Goal: Obtain resource: Obtain resource

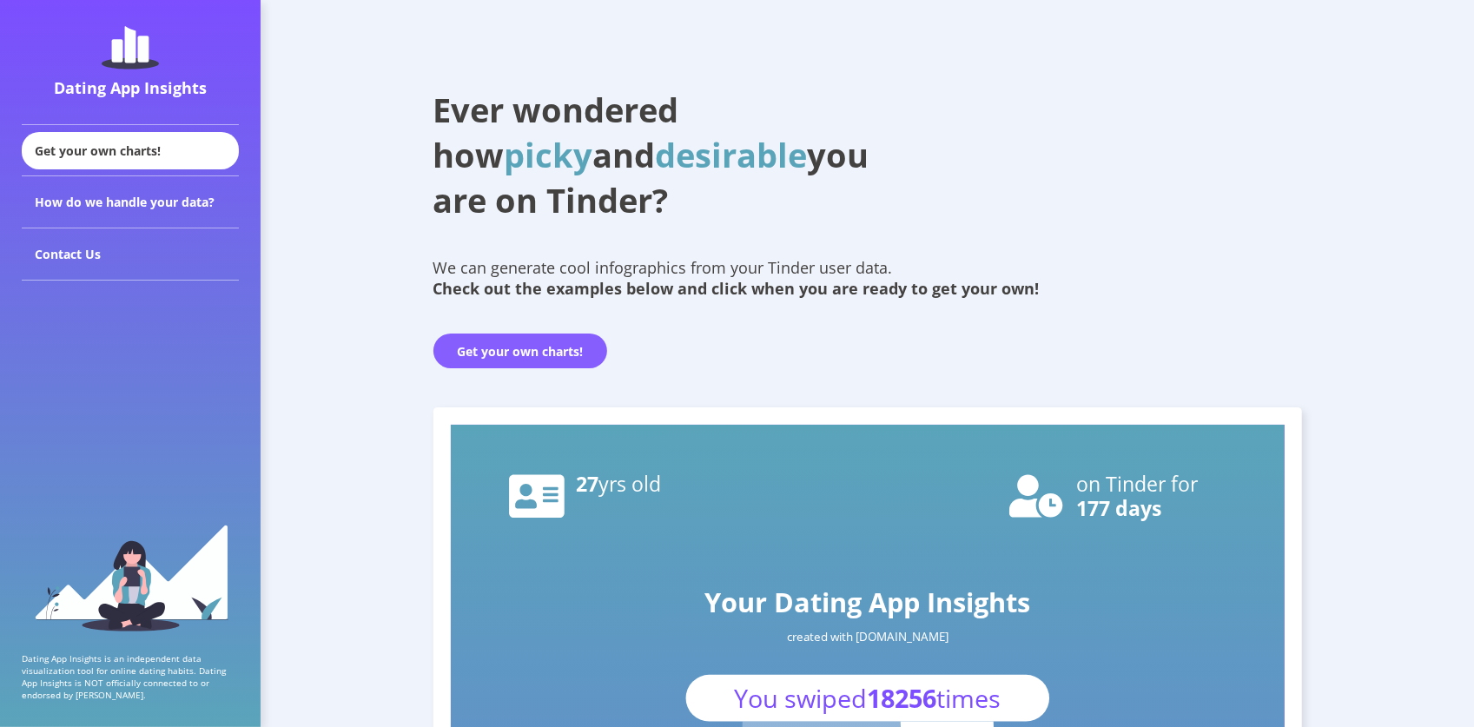
click at [537, 355] on button "Get your own charts!" at bounding box center [520, 351] width 174 height 35
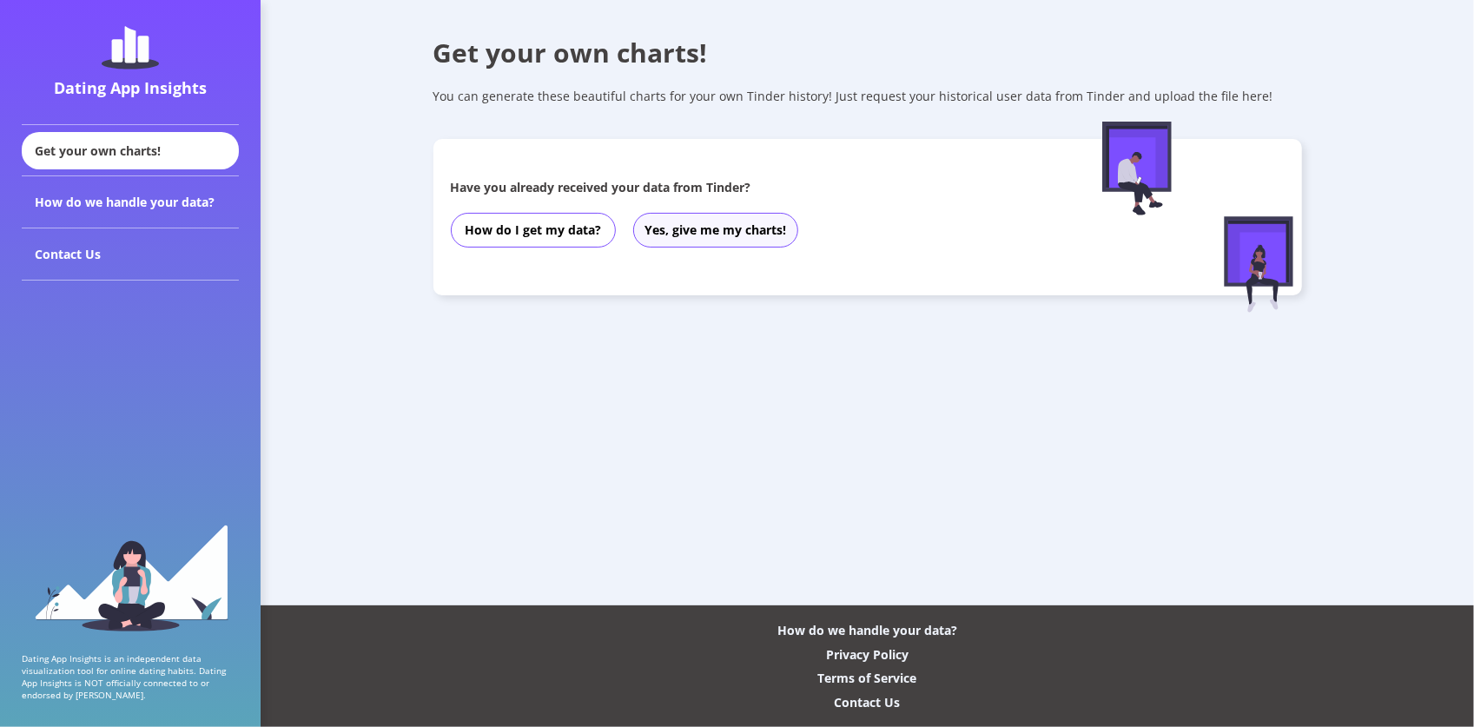
click at [734, 227] on button "Yes, give me my charts!" at bounding box center [715, 230] width 165 height 35
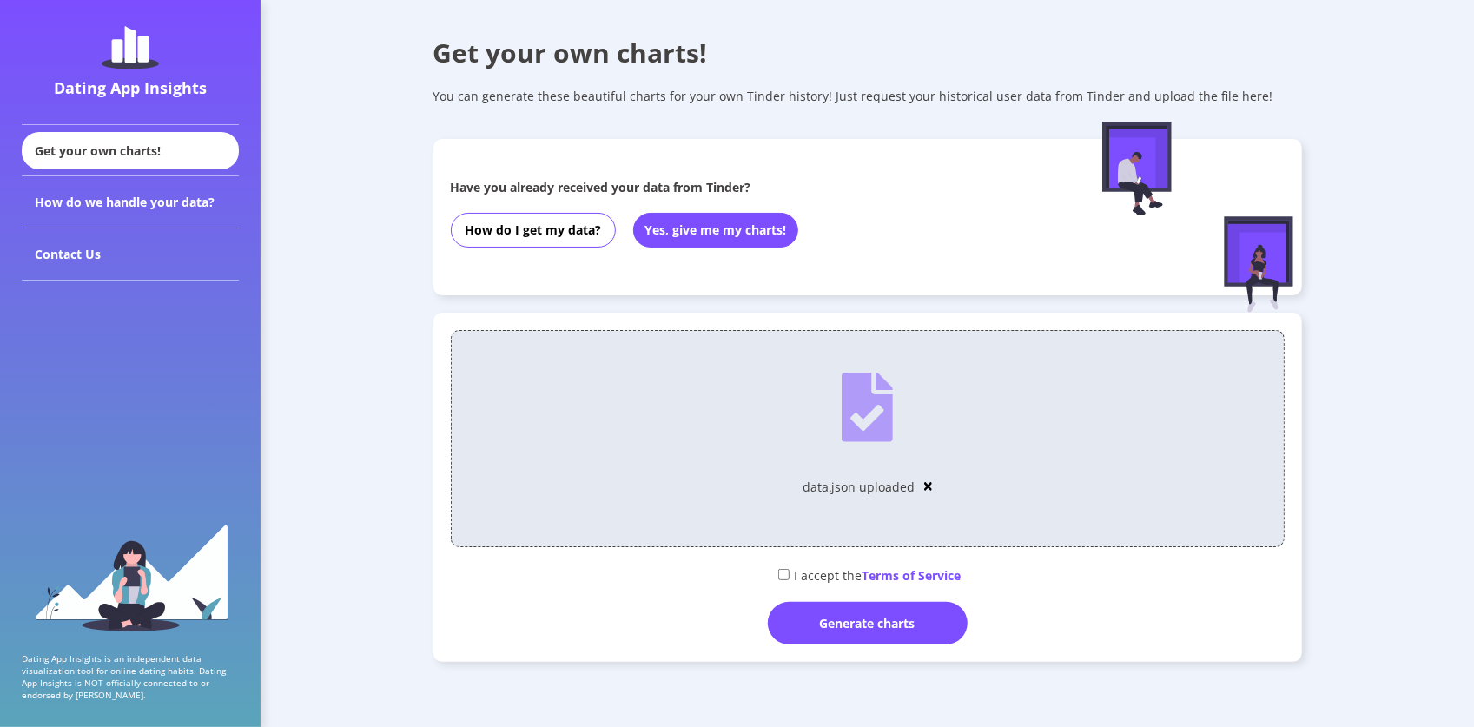
click at [792, 581] on div "I accept the Terms of Service" at bounding box center [868, 574] width 834 height 29
click at [783, 574] on input "checkbox" at bounding box center [783, 574] width 11 height 11
checkbox input "true"
click at [815, 615] on div "Generate charts" at bounding box center [868, 623] width 200 height 43
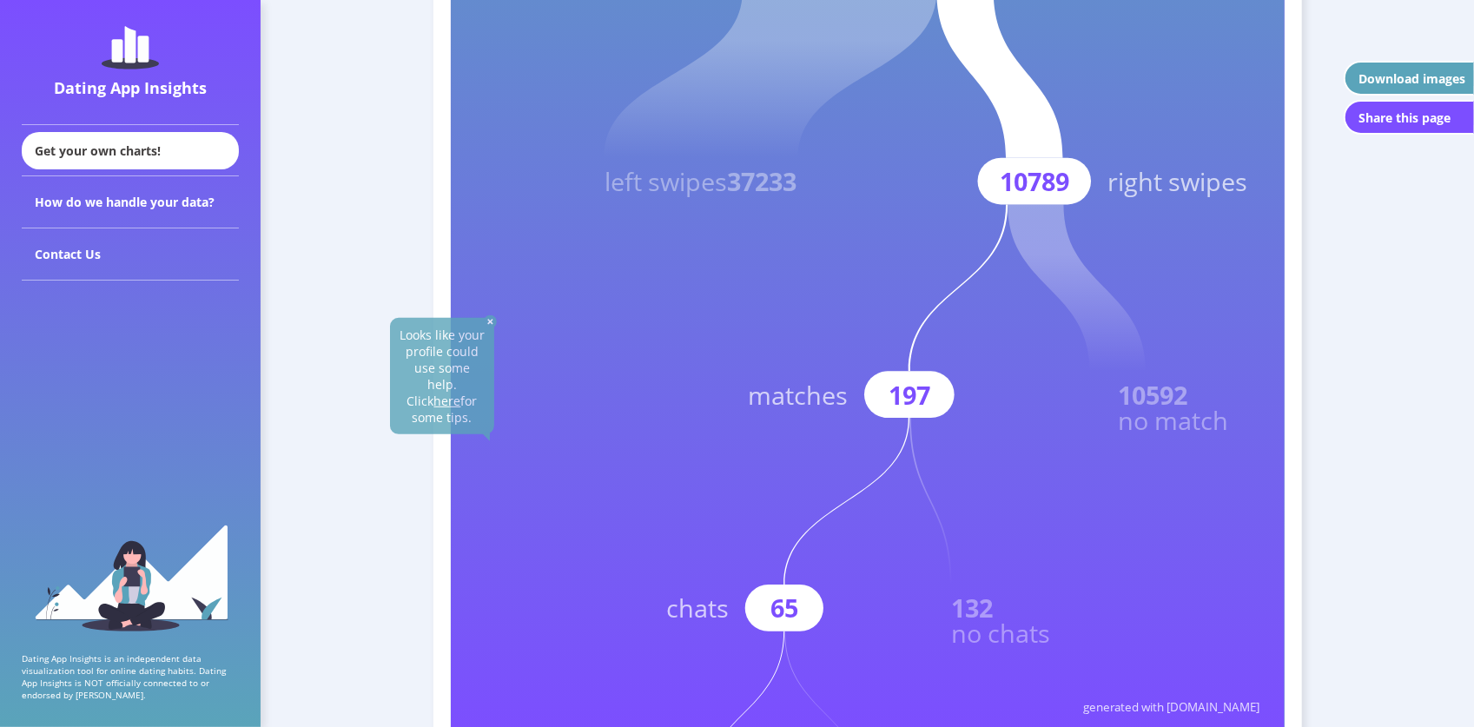
scroll to position [782, 0]
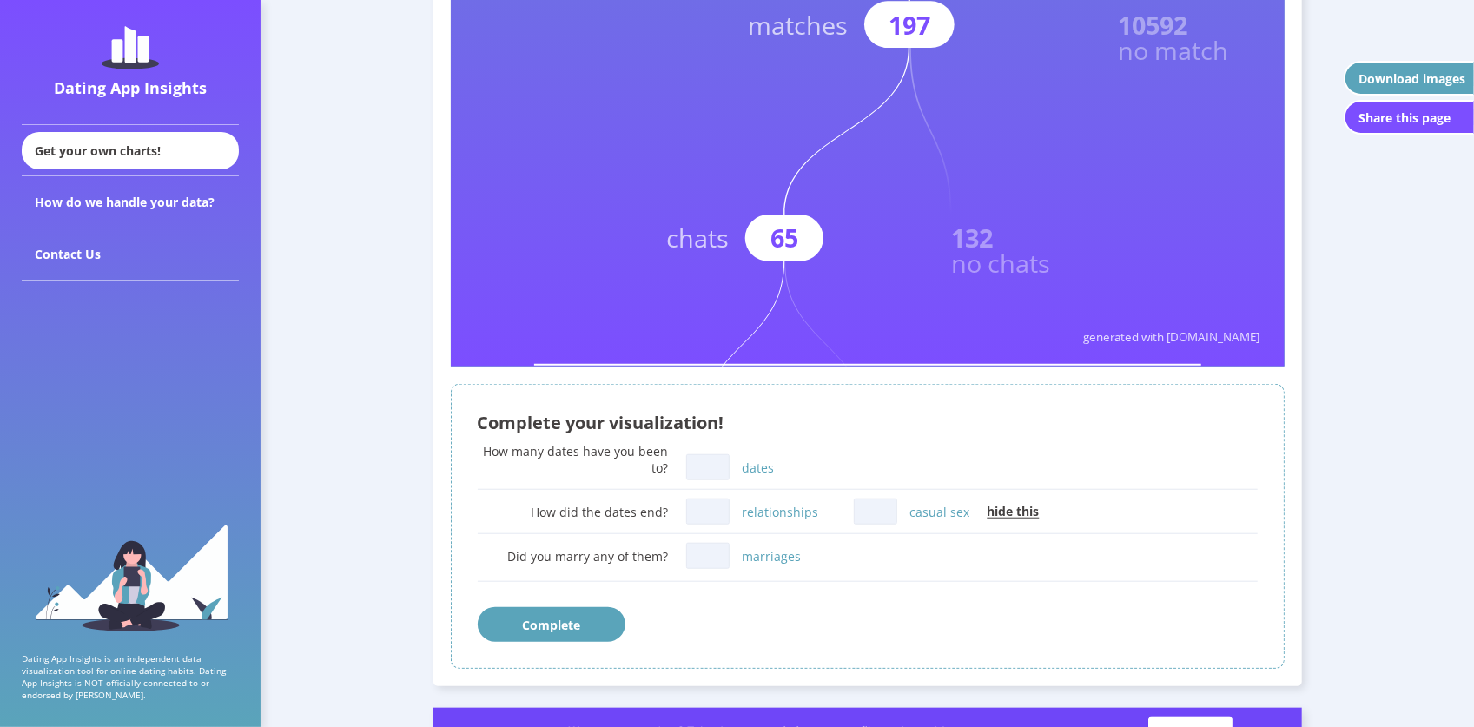
click at [711, 463] on input "dates" at bounding box center [707, 467] width 43 height 26
type input "1"
click at [707, 513] on input "relationships" at bounding box center [707, 512] width 43 height 26
type input "1"
click at [801, 625] on div "Complete" at bounding box center [868, 624] width 780 height 35
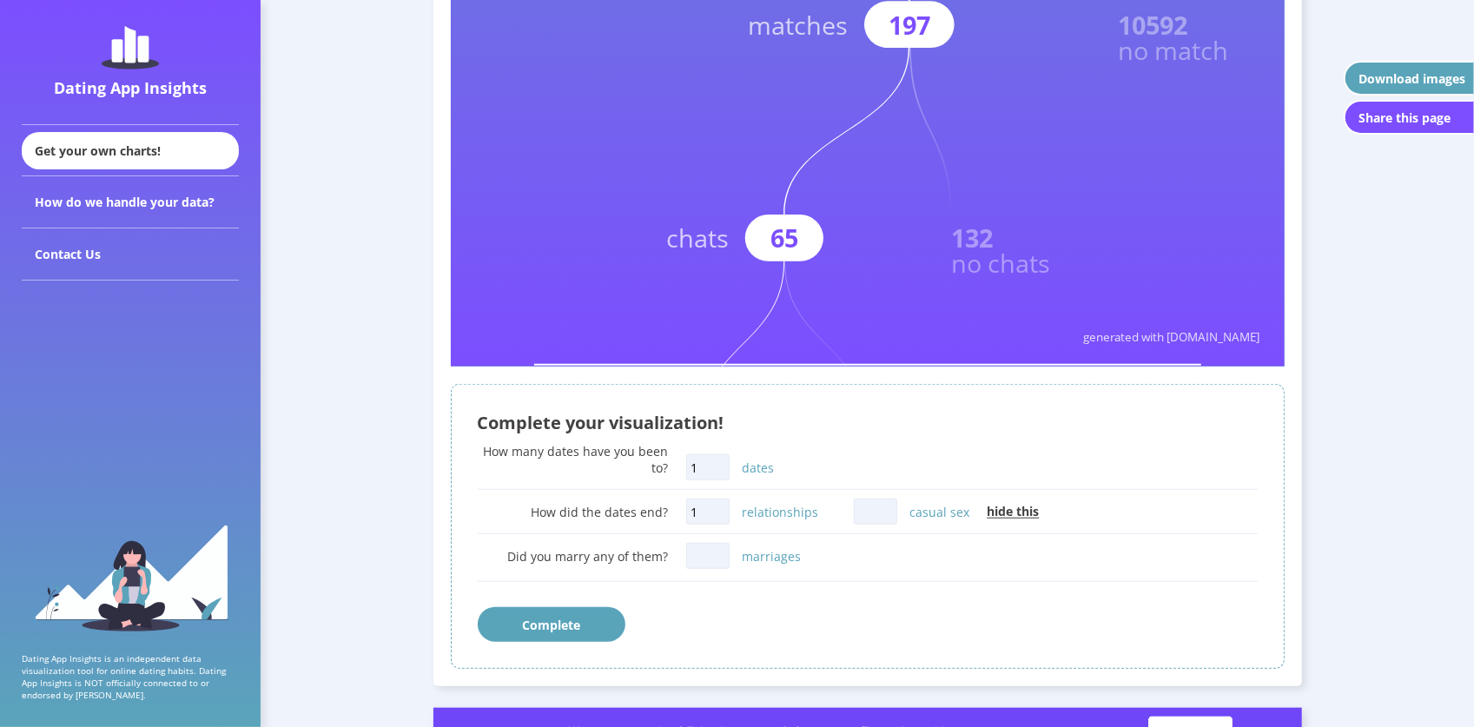
click at [711, 559] on input "marriages" at bounding box center [707, 556] width 43 height 26
click at [865, 515] on input "casual sex" at bounding box center [875, 512] width 43 height 26
type input "0"
click at [704, 559] on input "marriages" at bounding box center [707, 556] width 43 height 26
type input "0"
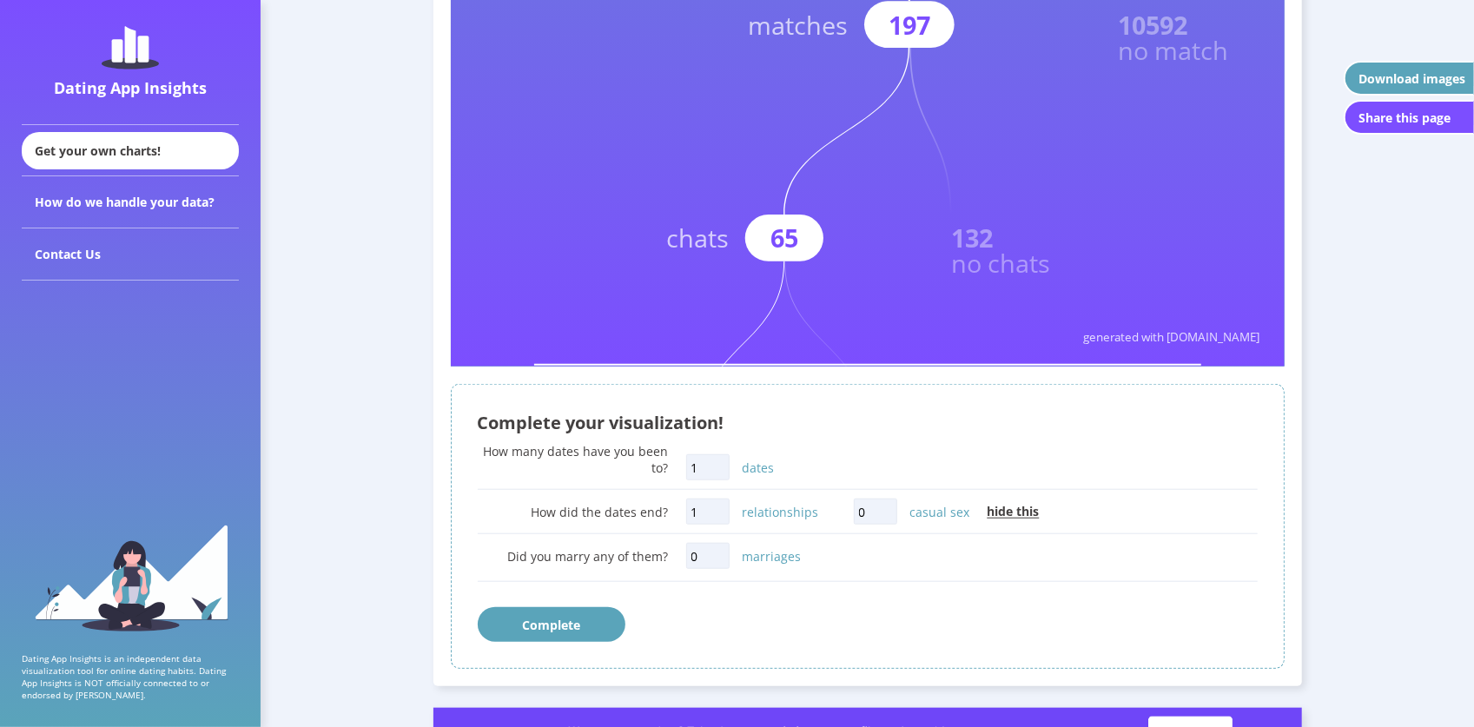
click at [792, 608] on div "Complete" at bounding box center [868, 624] width 780 height 35
drag, startPoint x: 870, startPoint y: 507, endPoint x: 843, endPoint y: 506, distance: 27.8
click at [843, 506] on div "How did the dates end? 1 relationships 0 casual sex hide this" at bounding box center [868, 511] width 780 height 35
drag, startPoint x: 707, startPoint y: 557, endPoint x: 506, endPoint y: 556, distance: 201.5
click at [523, 555] on div "Did you marry any of them? 0 marriages" at bounding box center [868, 564] width 780 height 51
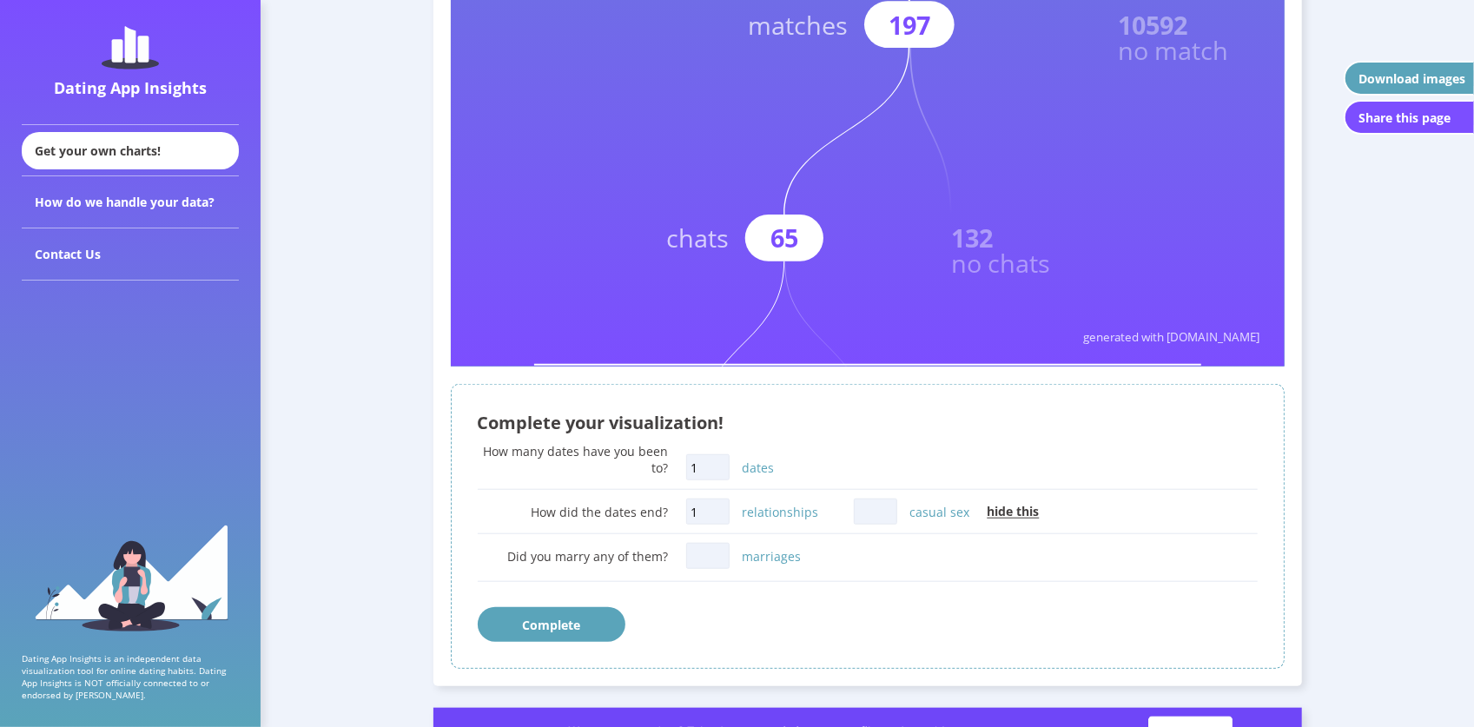
click at [834, 615] on div "Complete" at bounding box center [868, 624] width 780 height 35
click at [566, 628] on button "Complete" at bounding box center [552, 624] width 148 height 35
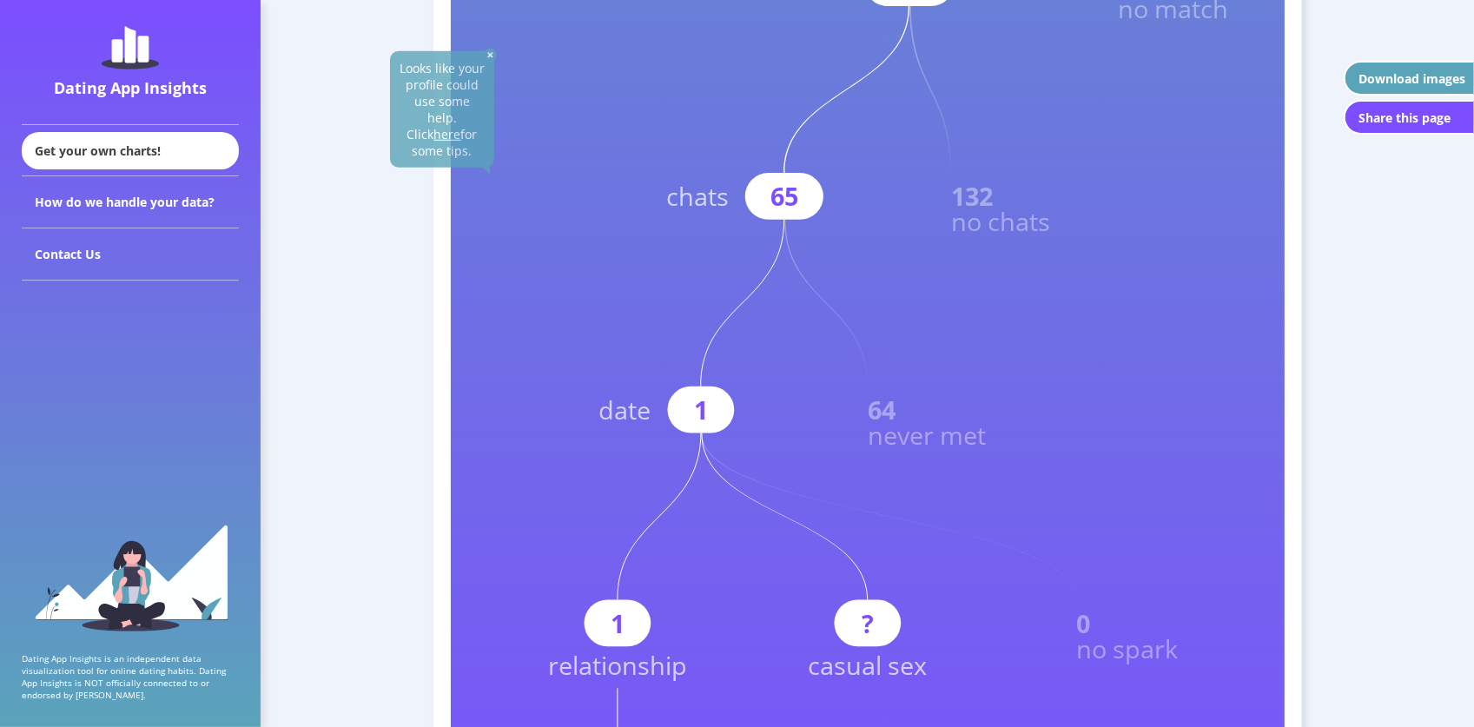
scroll to position [563, 0]
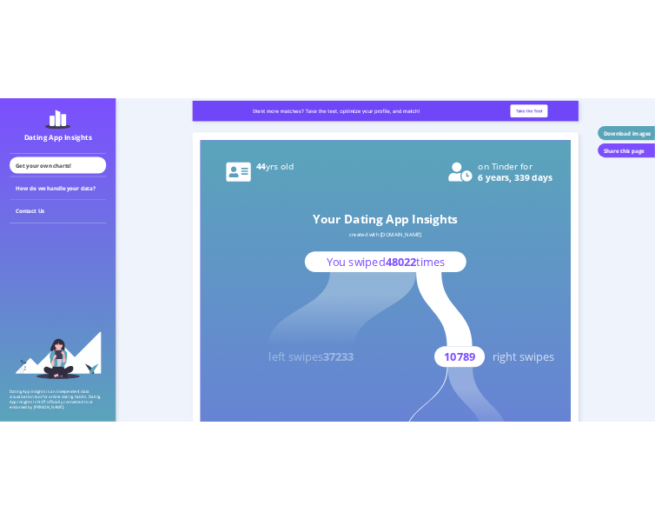
scroll to position [261, 0]
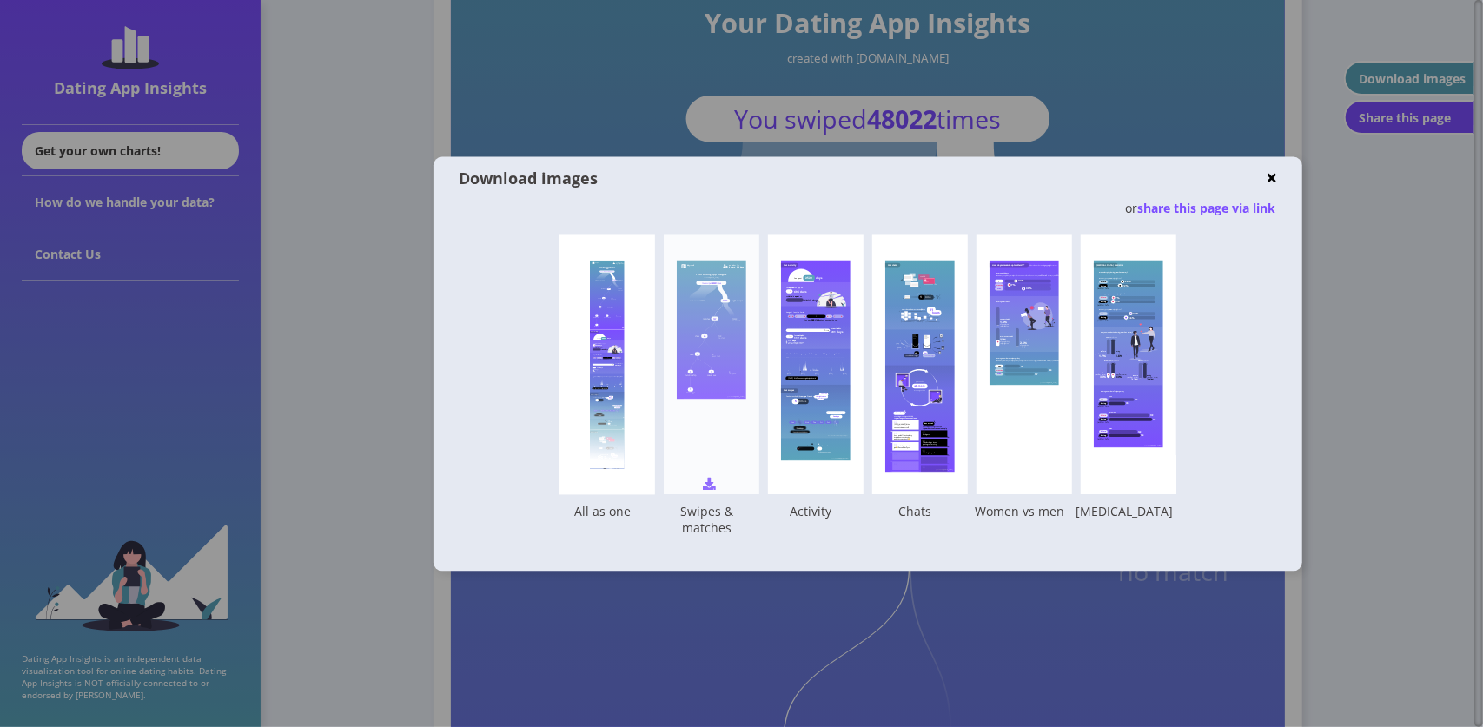
click at [707, 482] on img at bounding box center [709, 483] width 13 height 13
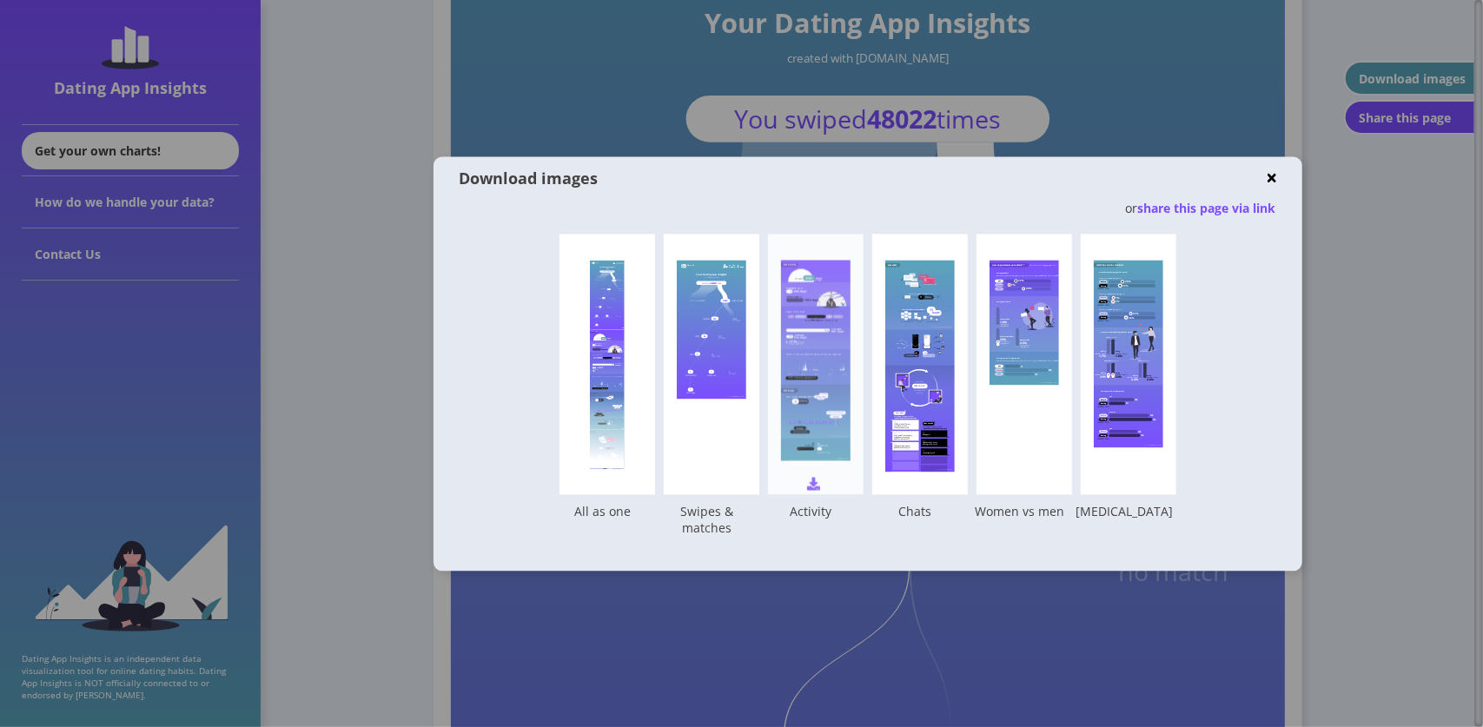
click at [817, 487] on img at bounding box center [813, 483] width 13 height 13
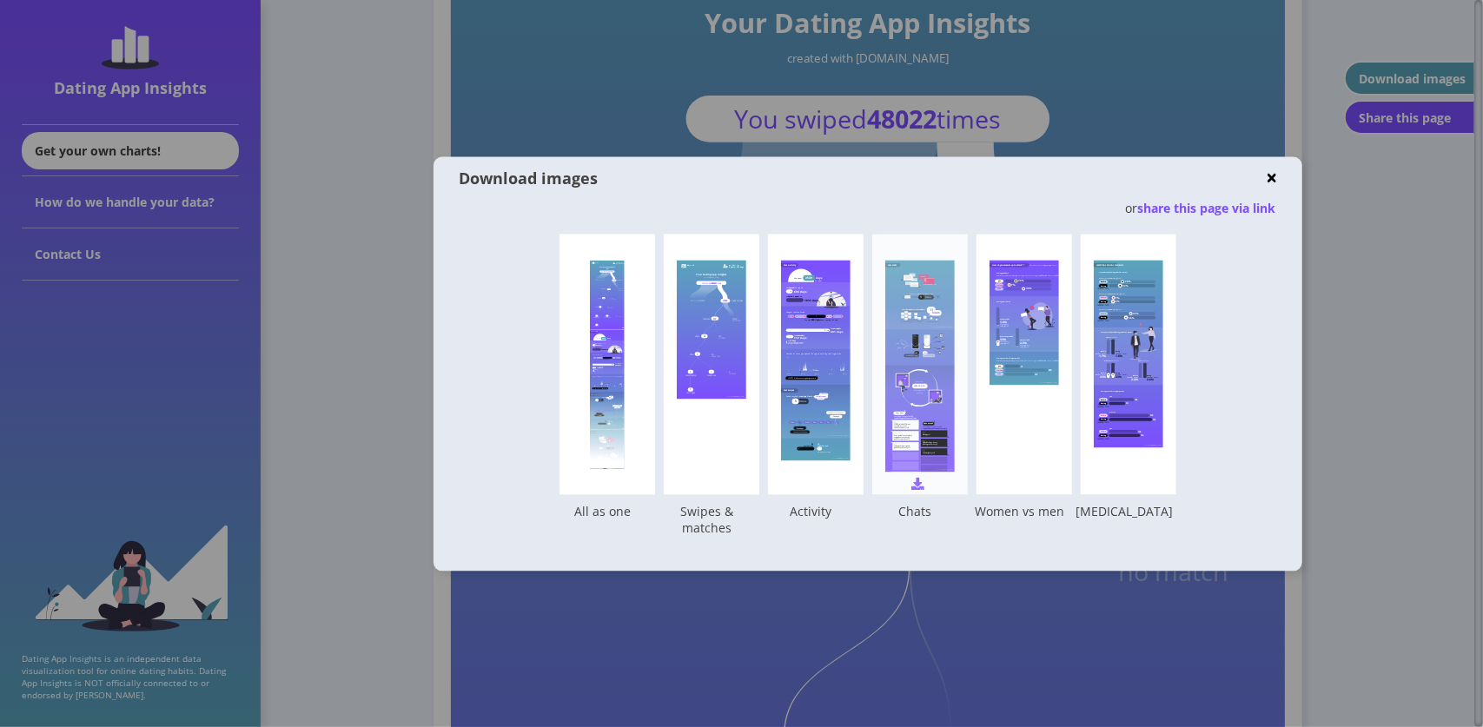
click at [920, 485] on img at bounding box center [917, 483] width 13 height 13
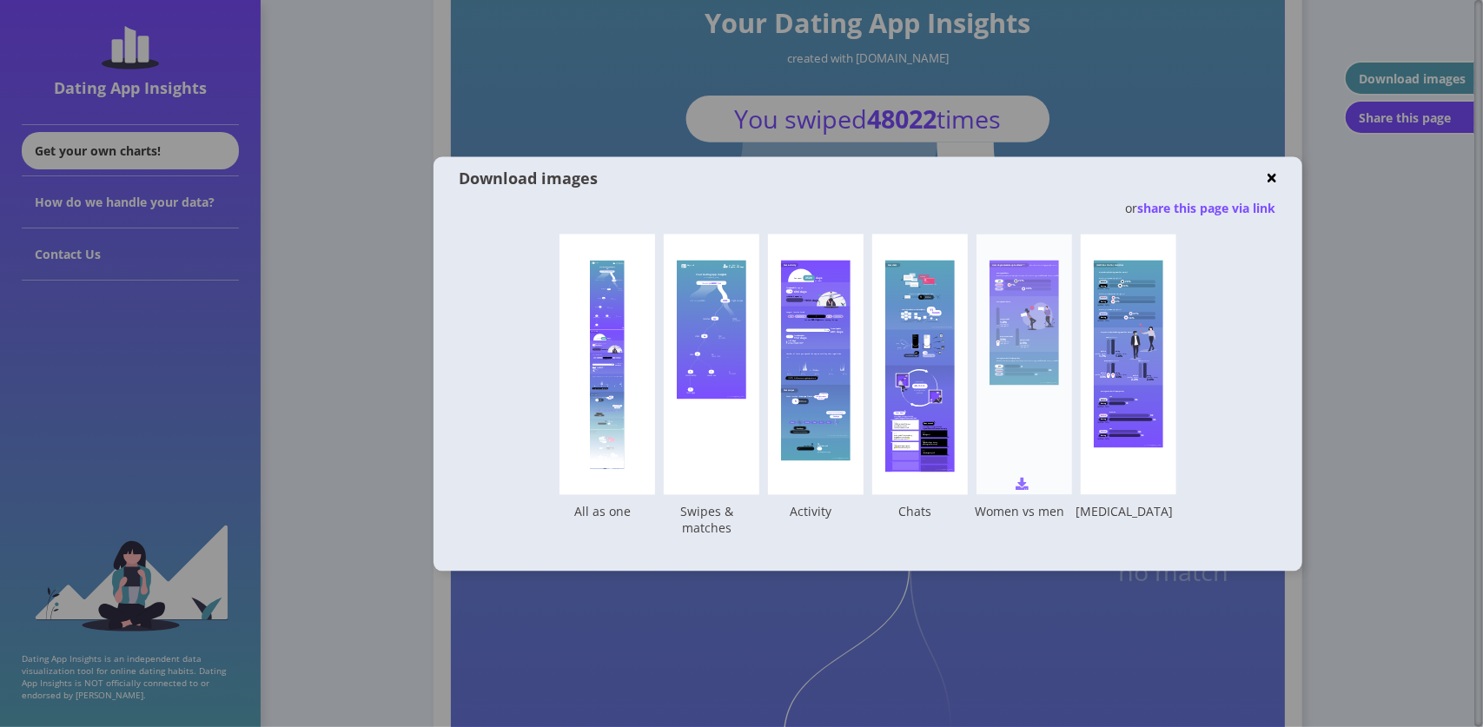
click at [1022, 488] on img at bounding box center [1021, 483] width 13 height 13
click at [1271, 185] on div "Download images" at bounding box center [868, 177] width 817 height 43
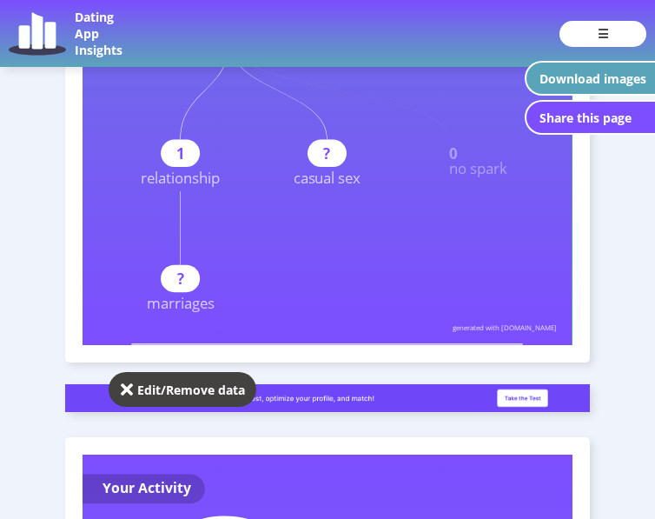
scroll to position [1042, 0]
